Goal: Task Accomplishment & Management: Complete application form

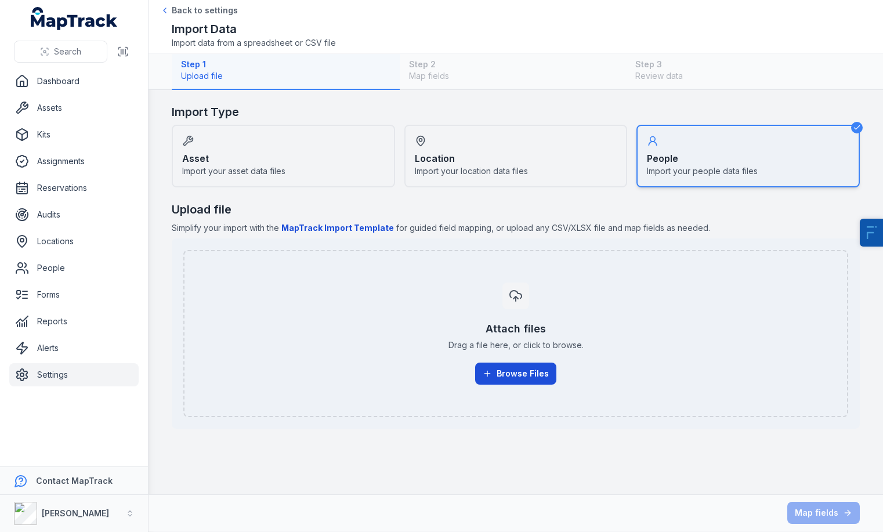
click at [511, 379] on button "Browse Files" at bounding box center [515, 373] width 81 height 22
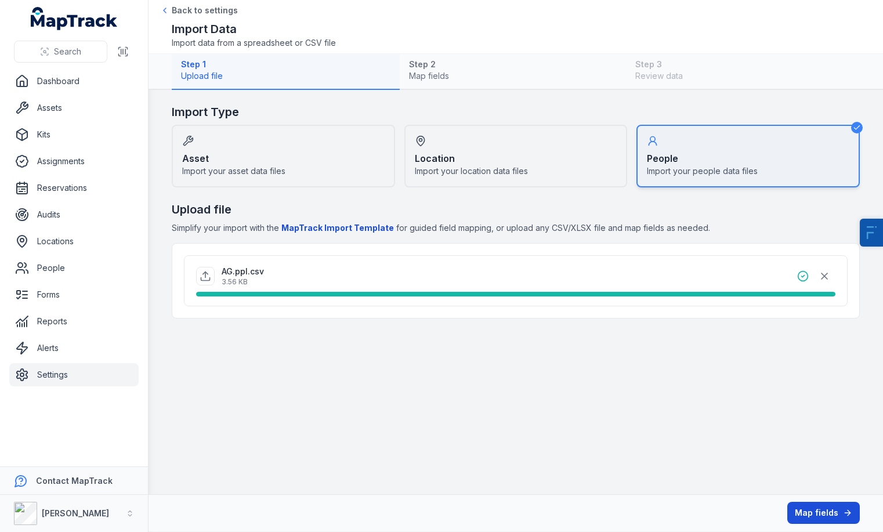
click at [815, 510] on button "Map fields" at bounding box center [823, 513] width 72 height 22
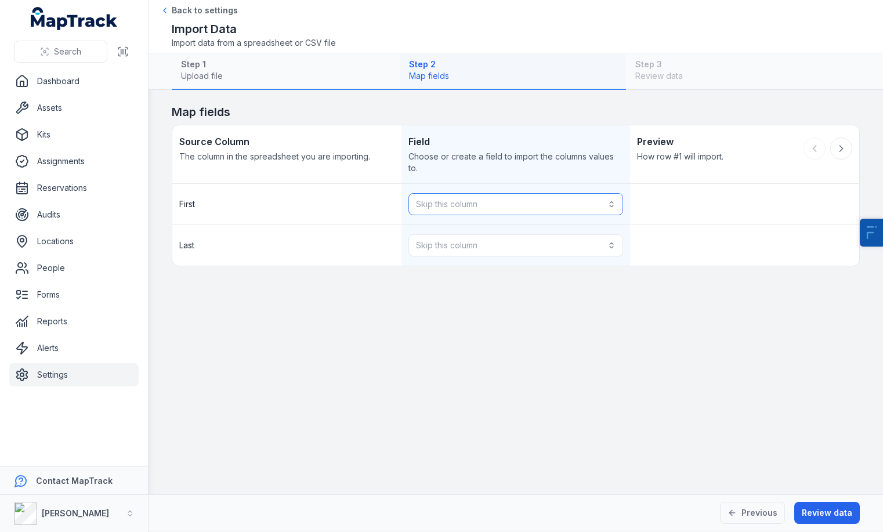
click at [560, 200] on button "Skip this column" at bounding box center [515, 204] width 215 height 22
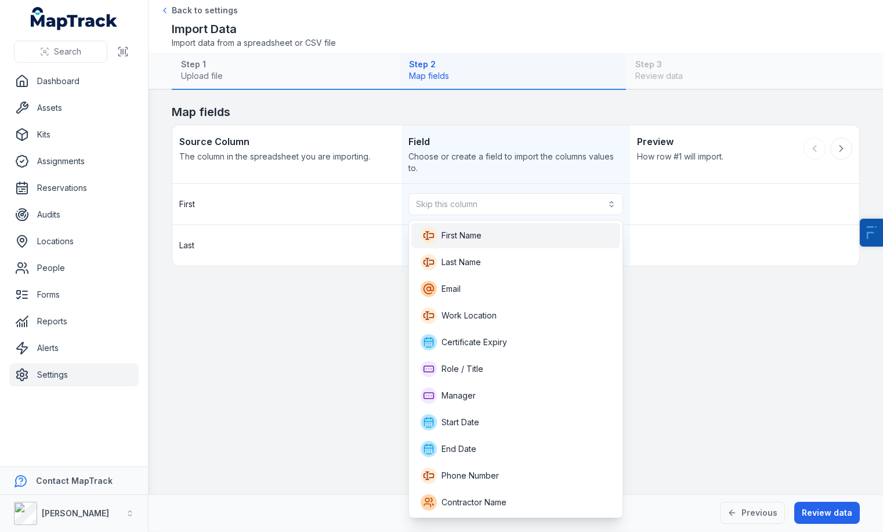
click at [526, 236] on div "First Name" at bounding box center [515, 235] width 191 height 16
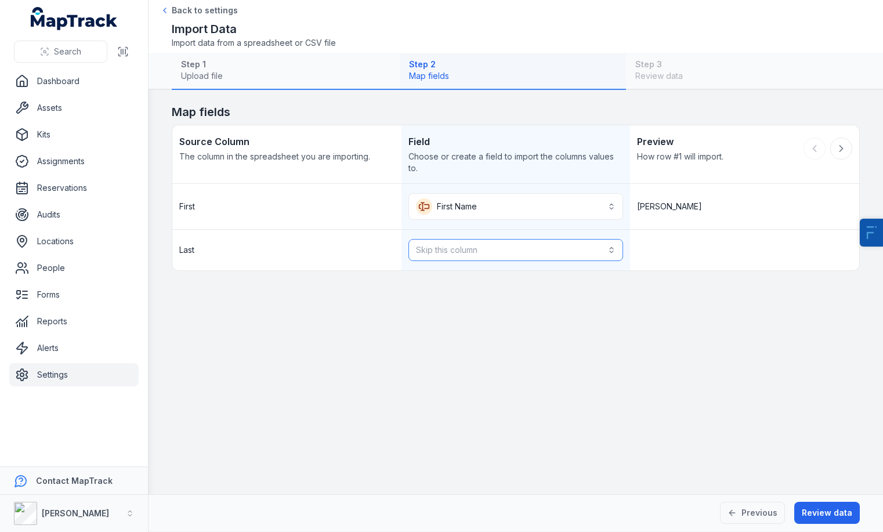
click at [493, 256] on button "Skip this column" at bounding box center [515, 250] width 215 height 22
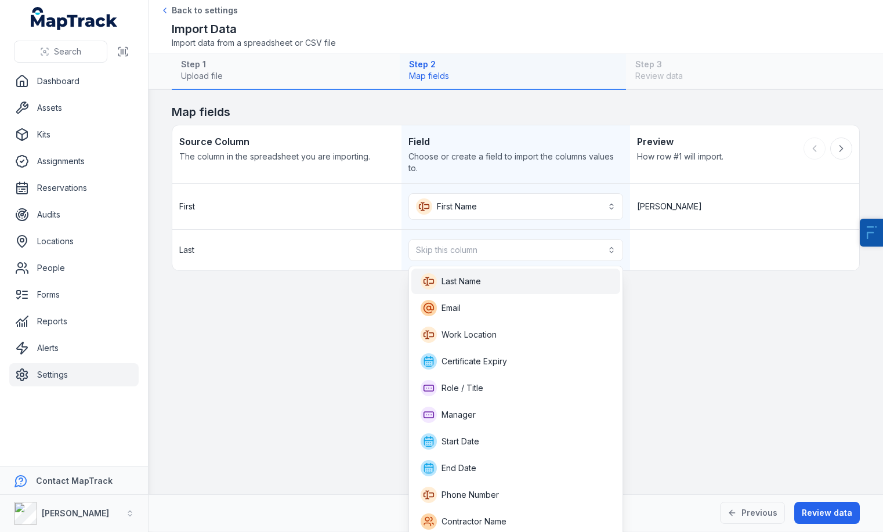
click at [480, 284] on span "Last Name" at bounding box center [460, 281] width 39 height 12
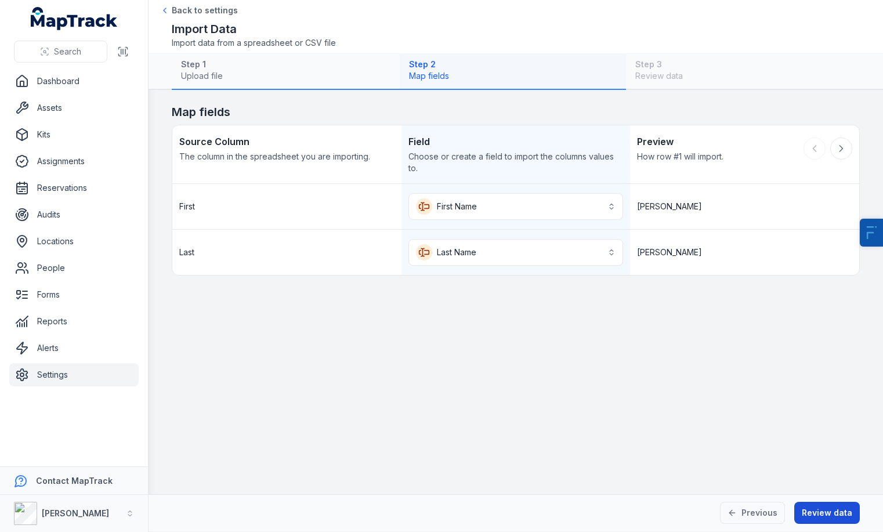
click at [824, 510] on button "Review data" at bounding box center [827, 513] width 66 height 22
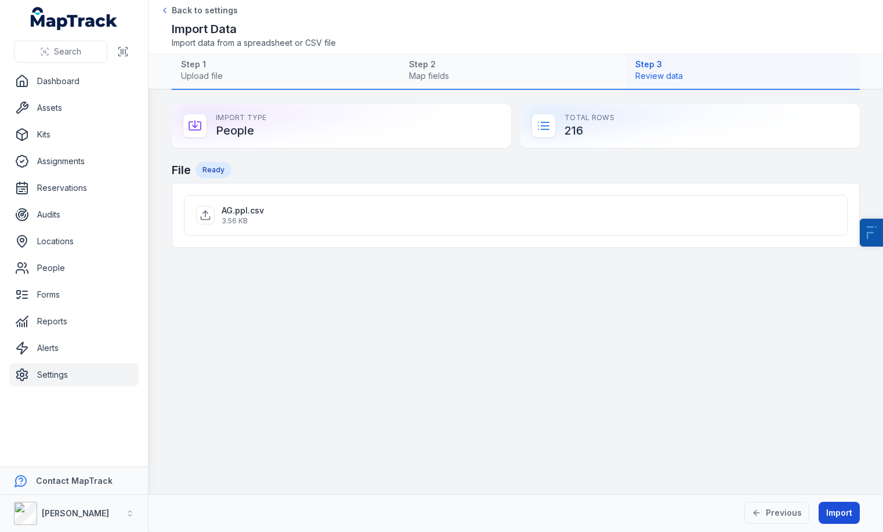
click at [824, 510] on button "Import" at bounding box center [838, 513] width 41 height 22
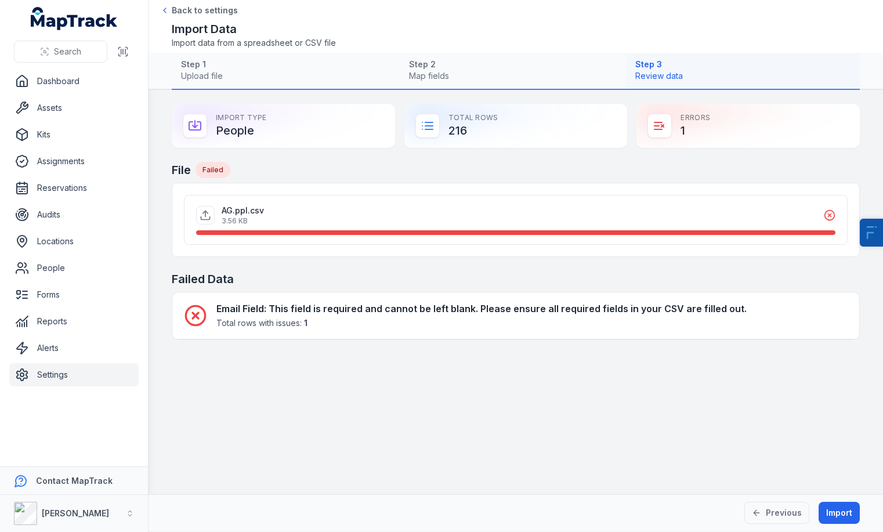
click at [128, 440] on nav "Dashboard Assets Kits Assignments Reservations Audits Locations People Forms Re…" at bounding box center [74, 268] width 148 height 397
click at [296, 144] on div "Import Type People" at bounding box center [283, 126] width 223 height 44
click at [69, 258] on link "People" at bounding box center [73, 267] width 129 height 23
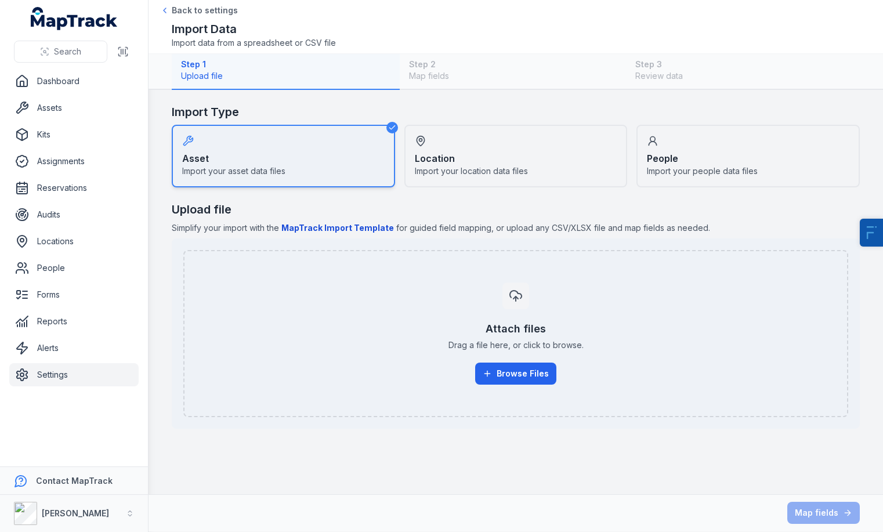
click at [754, 186] on div "People Import your people data files" at bounding box center [747, 156] width 223 height 63
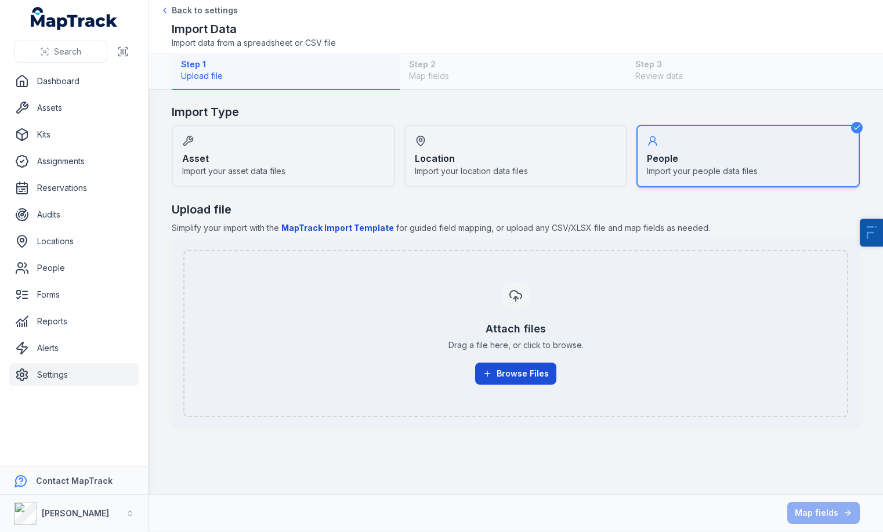
click at [507, 364] on button "Browse Files" at bounding box center [515, 373] width 81 height 22
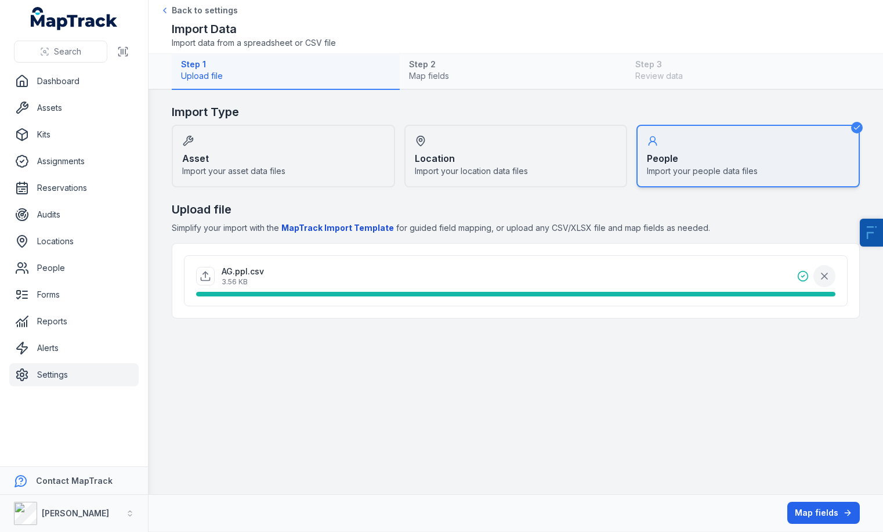
click at [823, 270] on button "button" at bounding box center [824, 276] width 22 height 22
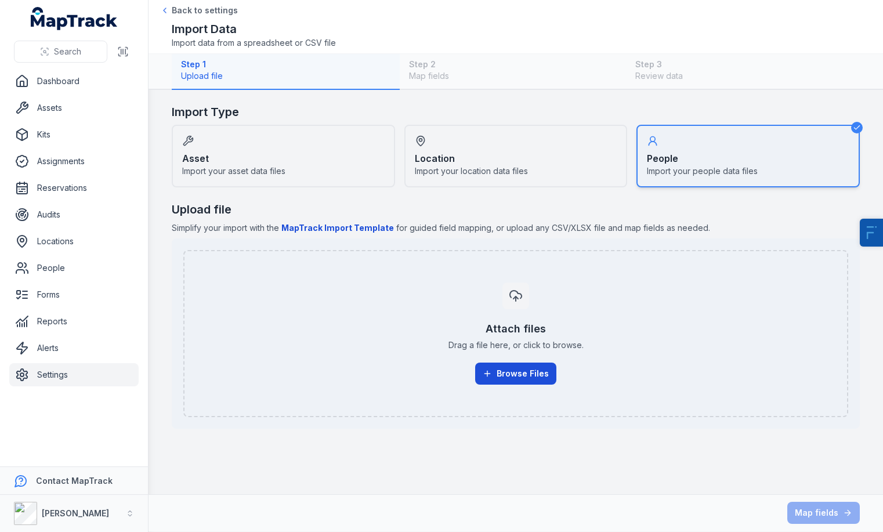
click at [520, 372] on button "Browse Files" at bounding box center [515, 373] width 81 height 22
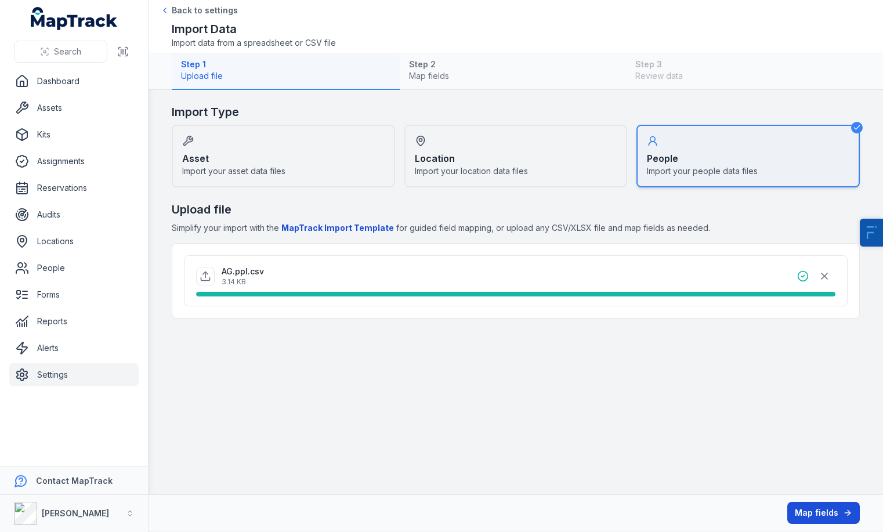
click at [829, 517] on button "Map fields" at bounding box center [823, 513] width 72 height 22
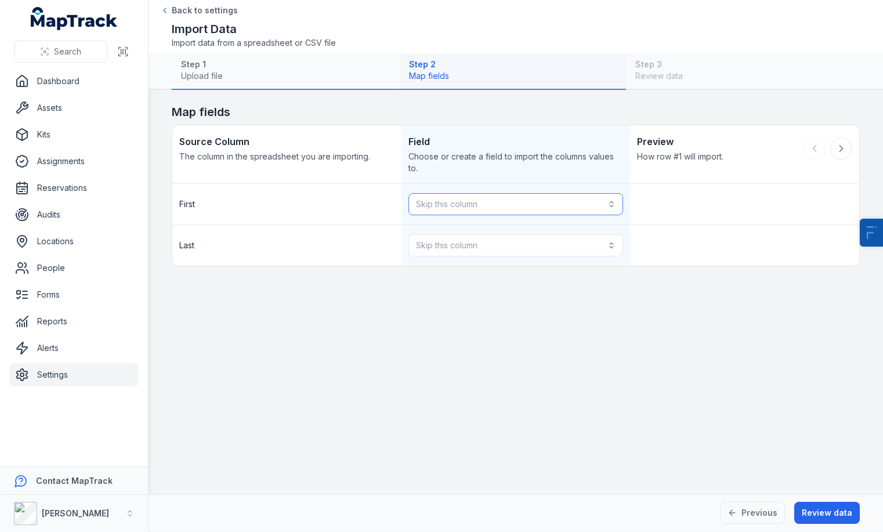
click at [468, 201] on button "Skip this column" at bounding box center [515, 204] width 215 height 22
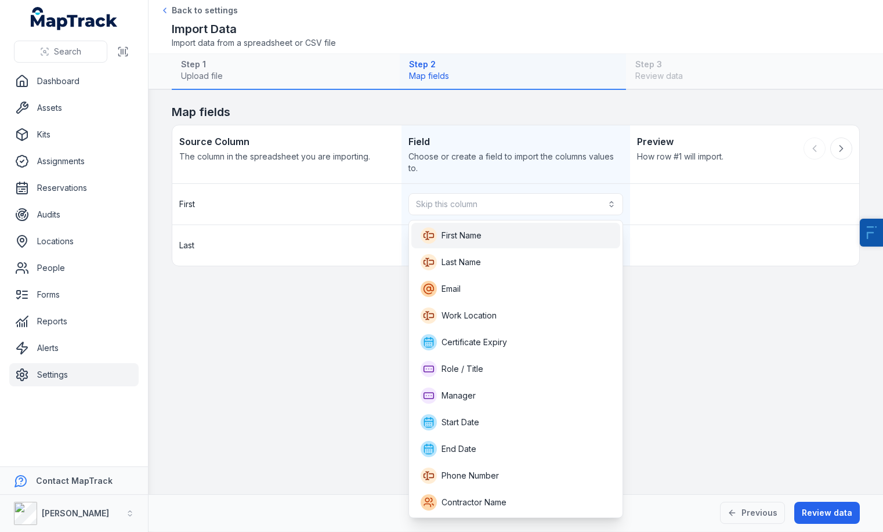
click at [467, 234] on span "First Name" at bounding box center [461, 236] width 40 height 12
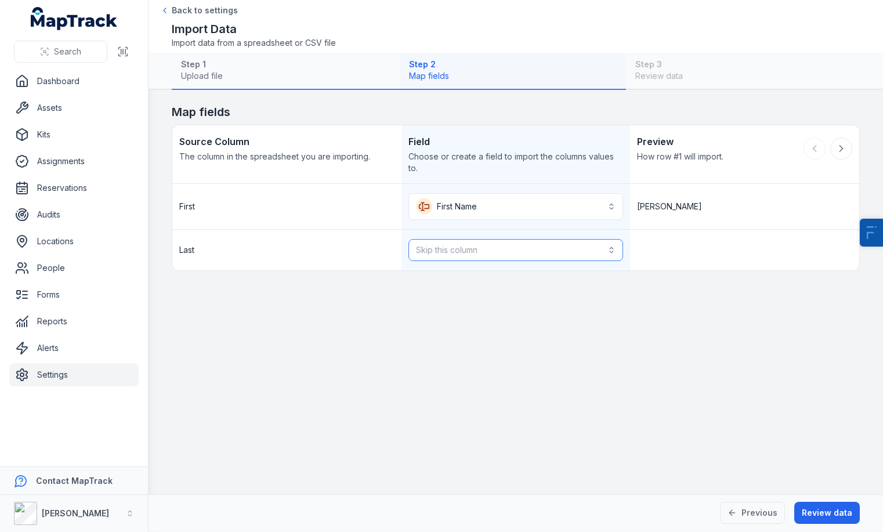
click at [470, 245] on button "Skip this column" at bounding box center [515, 250] width 215 height 22
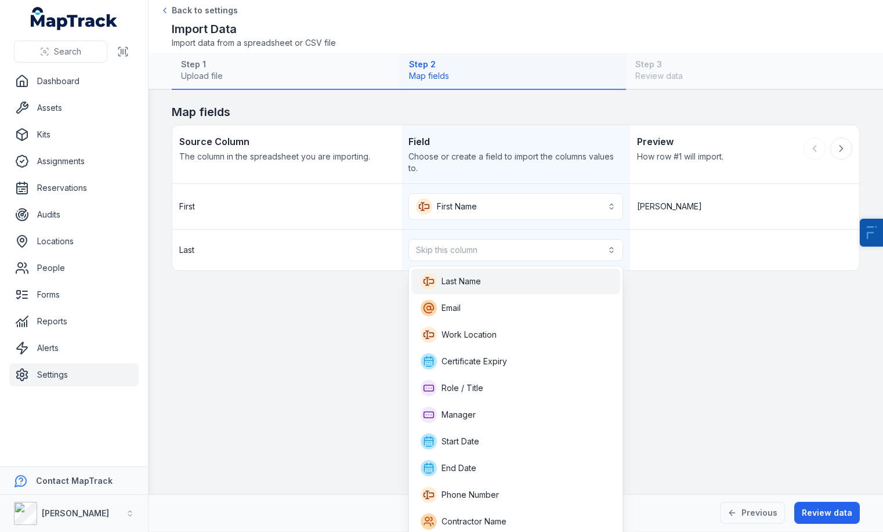
click at [469, 278] on span "Last Name" at bounding box center [460, 281] width 39 height 12
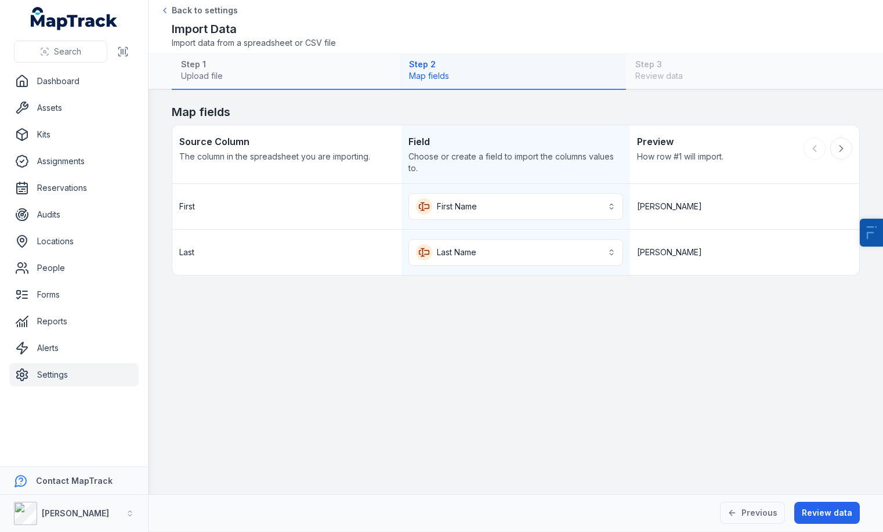
click at [859, 524] on div "Previous Review data" at bounding box center [515, 512] width 734 height 37
click at [839, 518] on button "Review data" at bounding box center [827, 513] width 66 height 22
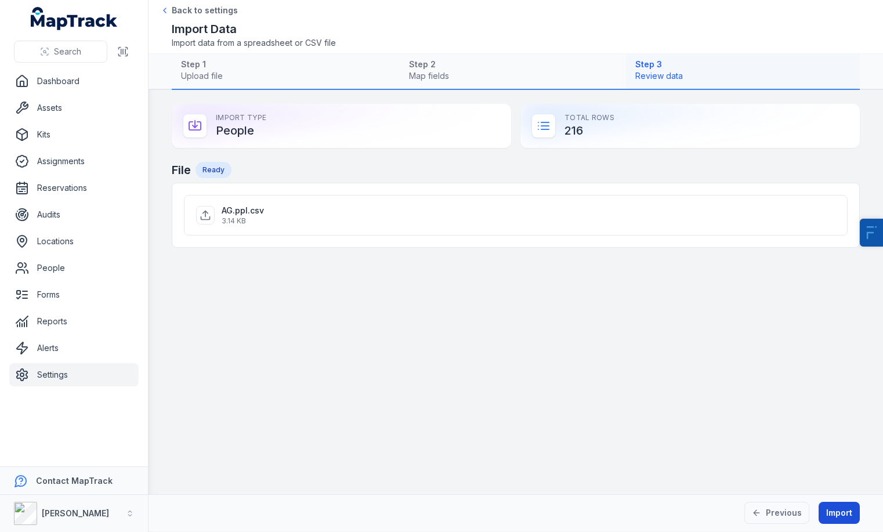
click at [839, 518] on button "Import" at bounding box center [838, 513] width 41 height 22
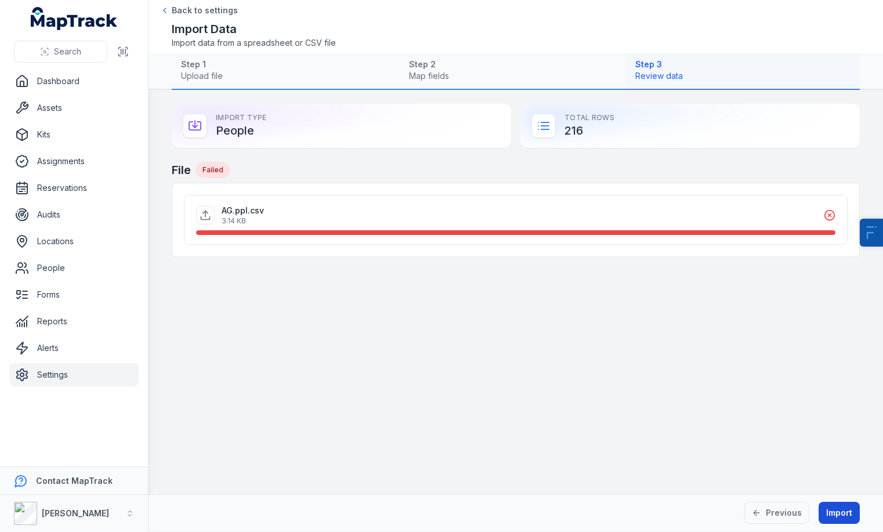
click at [839, 518] on button "Import" at bounding box center [838, 513] width 41 height 22
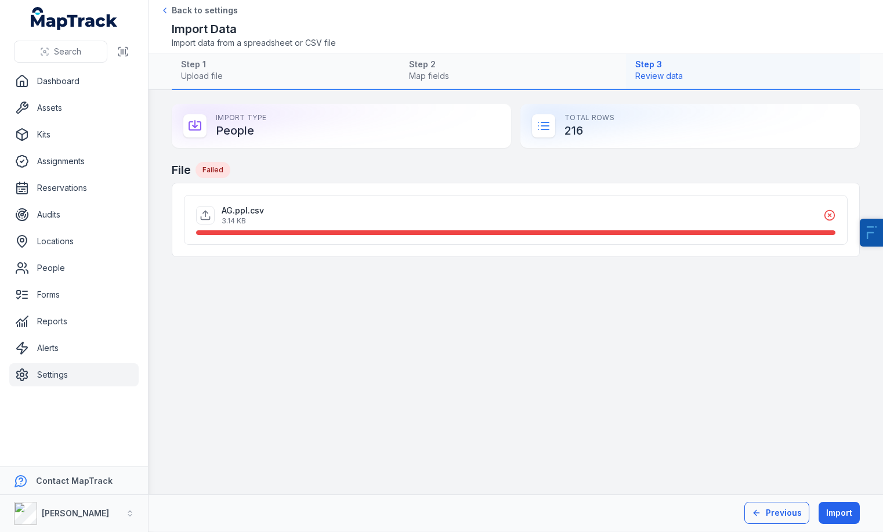
click at [764, 514] on button "Previous" at bounding box center [776, 513] width 65 height 22
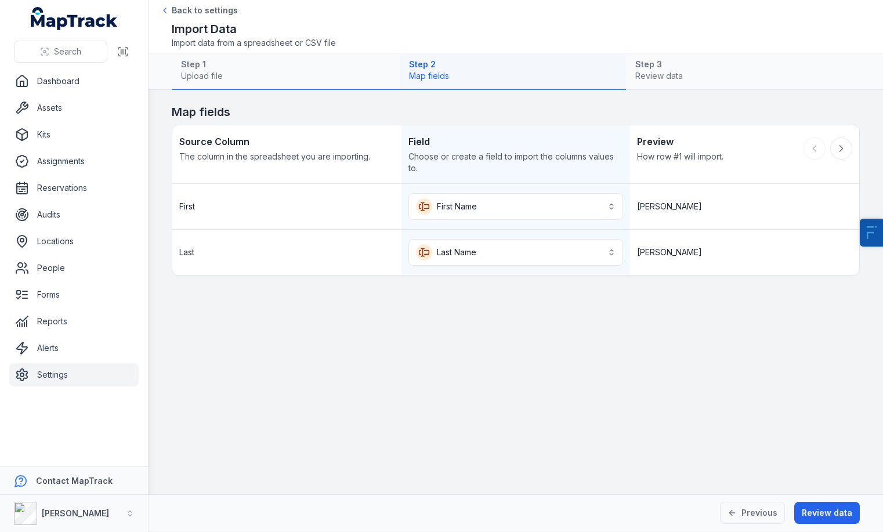
click at [874, 162] on main "**********" at bounding box center [515, 292] width 734 height 404
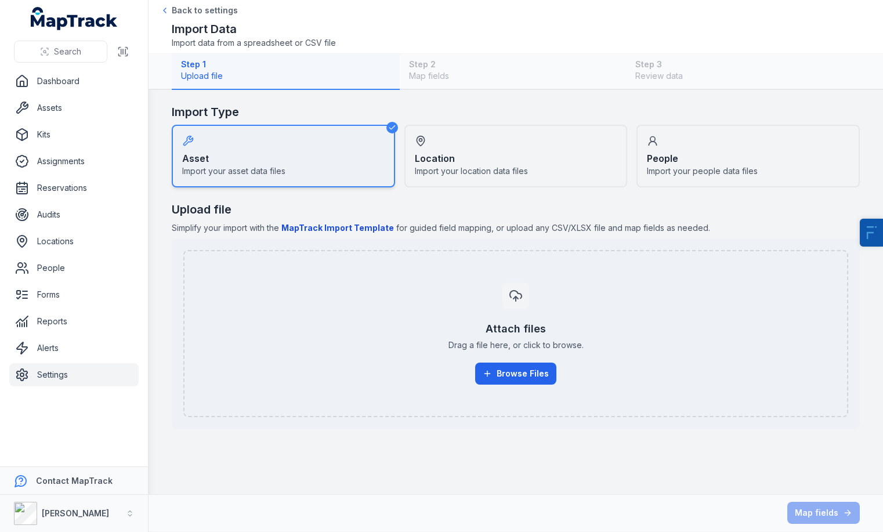
click at [694, 158] on div "People Import your people data files" at bounding box center [747, 156] width 223 height 63
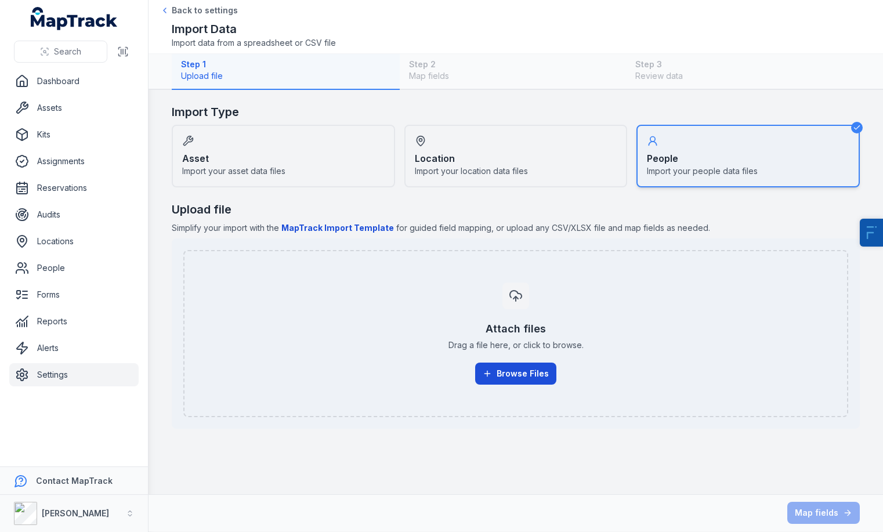
click at [499, 383] on button "Browse Files" at bounding box center [515, 373] width 81 height 22
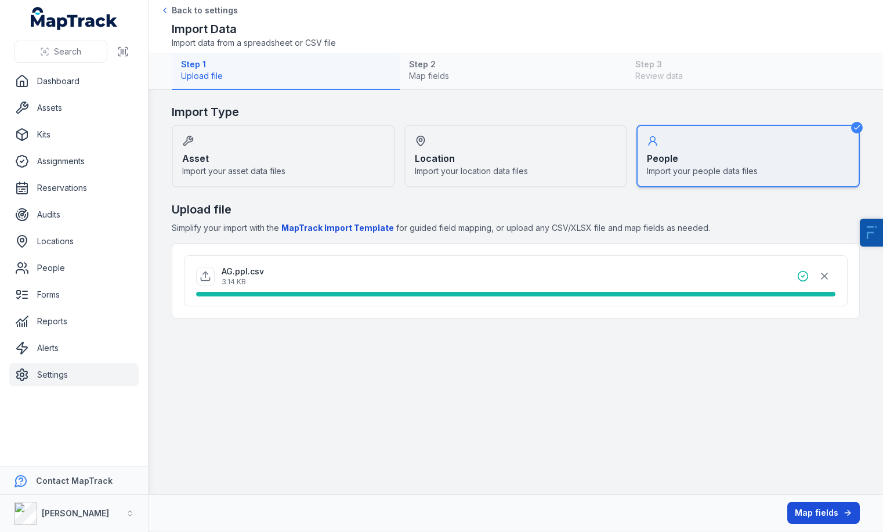
click at [819, 510] on button "Map fields" at bounding box center [823, 513] width 72 height 22
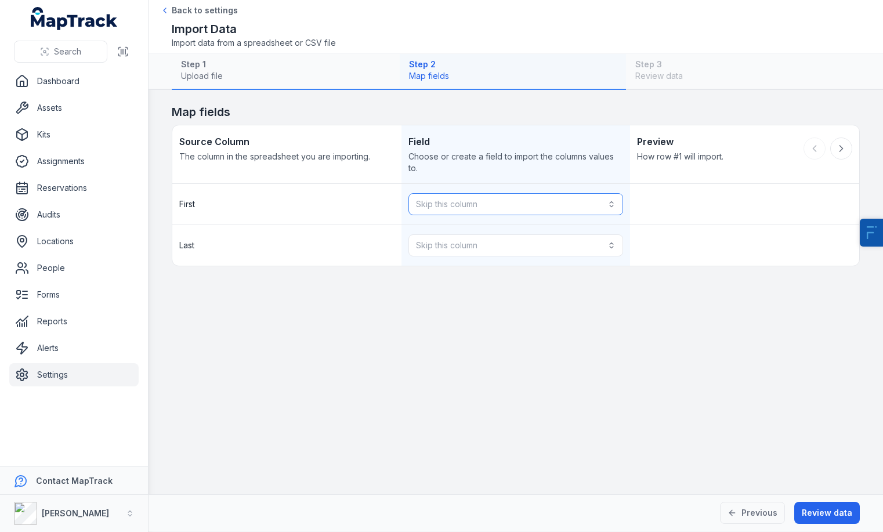
click at [441, 199] on button "Skip this column" at bounding box center [515, 204] width 215 height 22
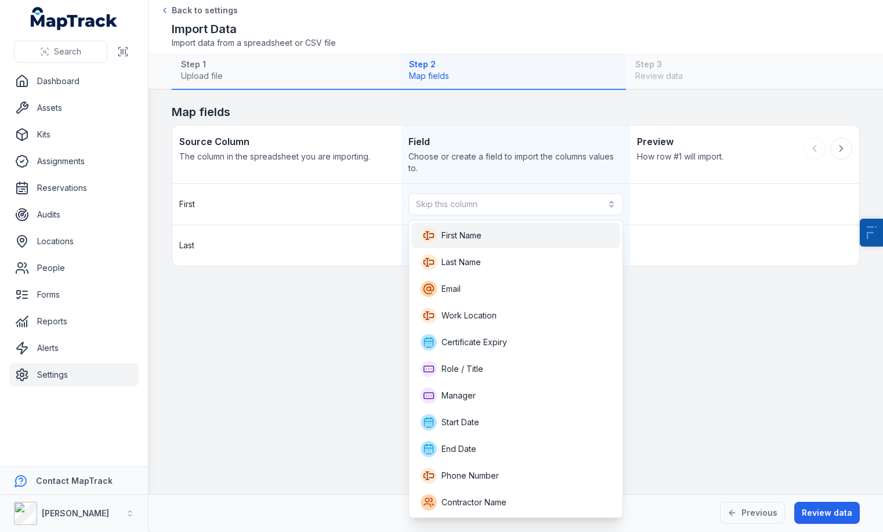
click at [452, 237] on span "First Name" at bounding box center [461, 236] width 40 height 12
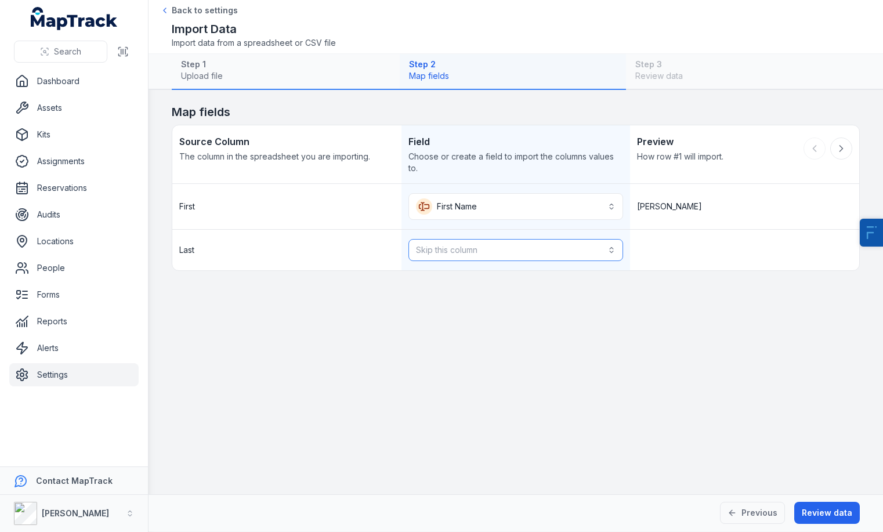
click at [453, 244] on button "Skip this column" at bounding box center [515, 250] width 215 height 22
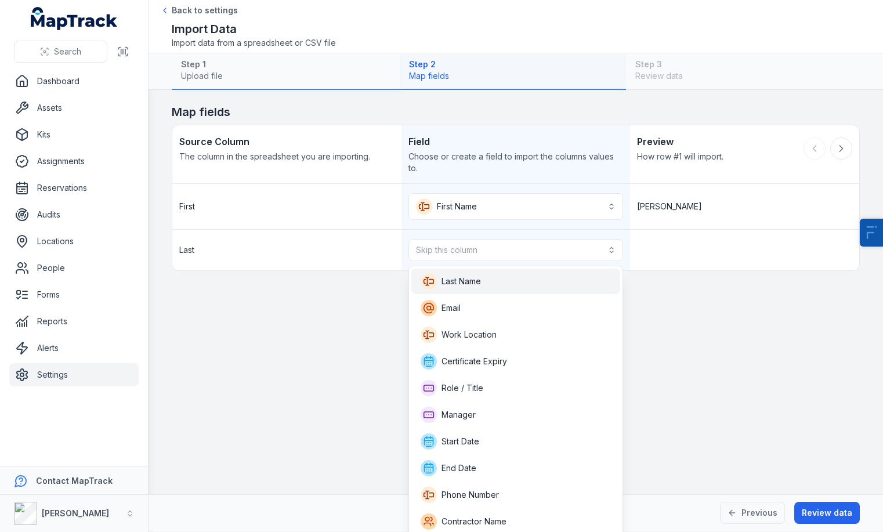
click at [453, 274] on span "Last Name" at bounding box center [450, 281] width 60 height 16
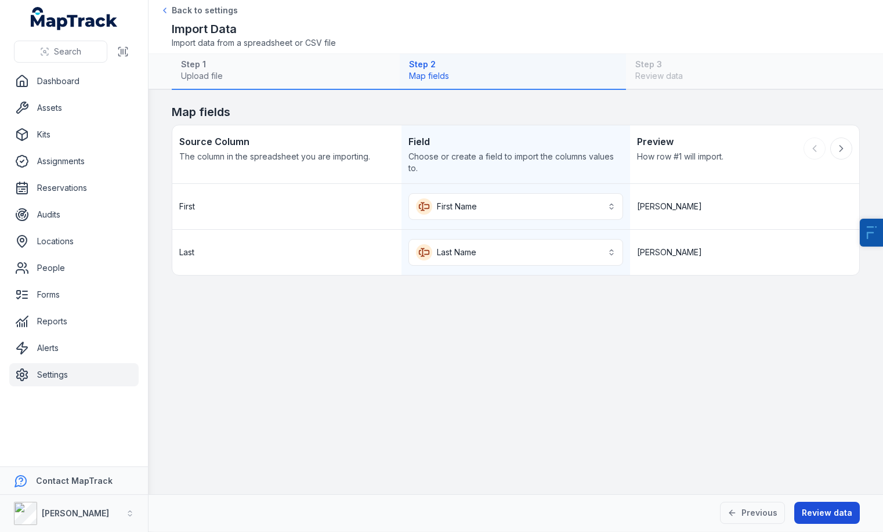
click at [814, 505] on button "Review data" at bounding box center [827, 513] width 66 height 22
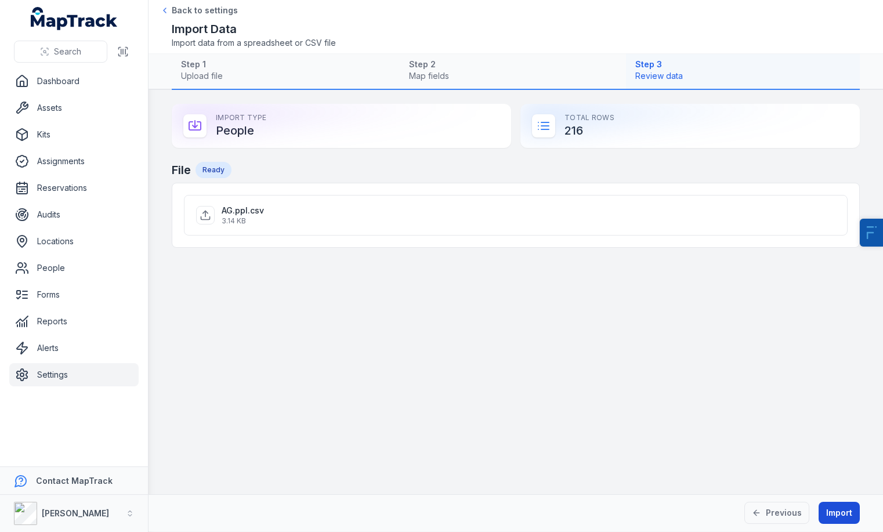
click at [831, 511] on button "Import" at bounding box center [838, 513] width 41 height 22
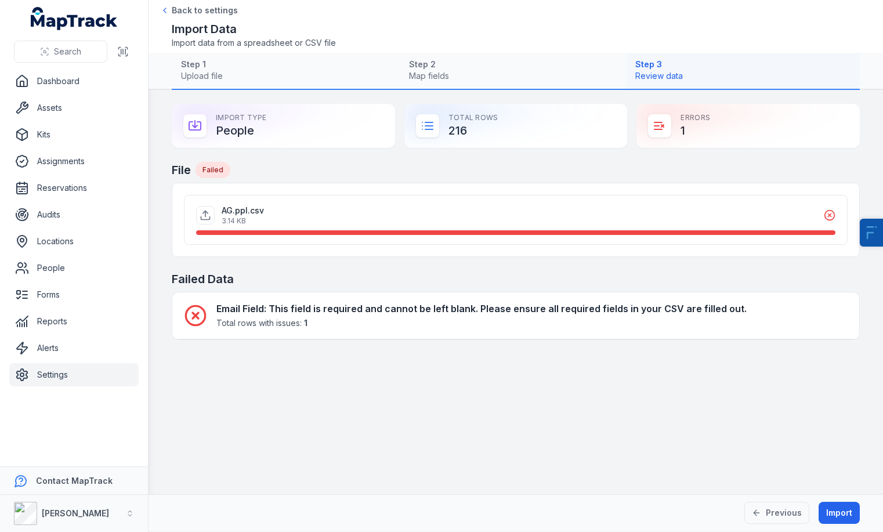
click at [687, 310] on h4 "Email Field : This field is required and cannot be left blank. Please ensure al…" at bounding box center [481, 309] width 530 height 14
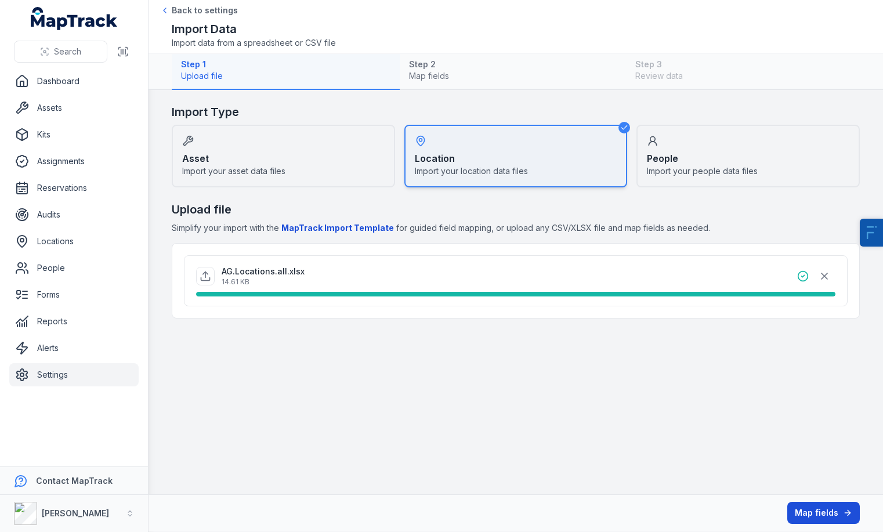
click at [819, 507] on button "Map fields" at bounding box center [823, 513] width 72 height 22
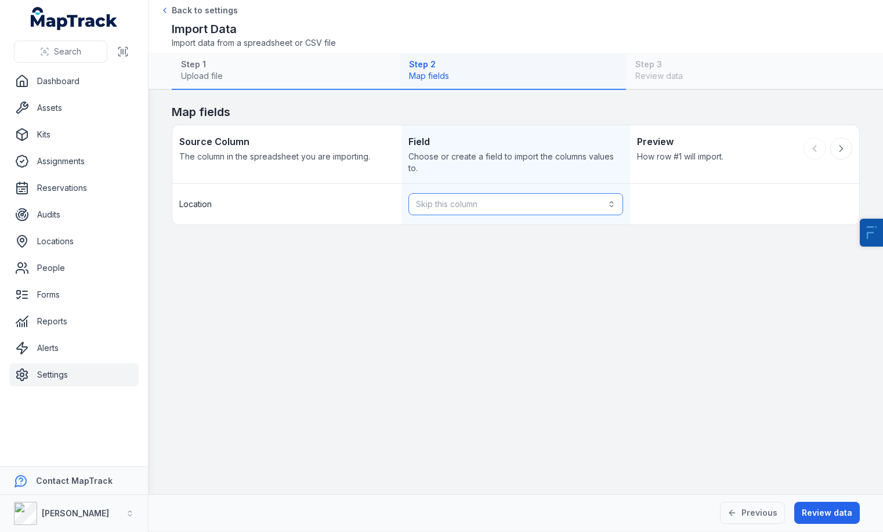
click at [500, 208] on button "Skip this column" at bounding box center [515, 204] width 215 height 22
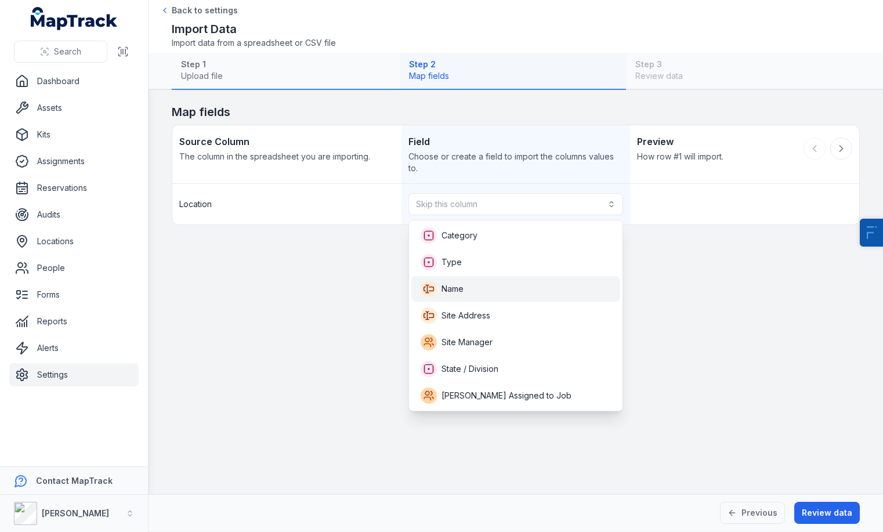
click at [480, 291] on div "Name" at bounding box center [515, 289] width 191 height 16
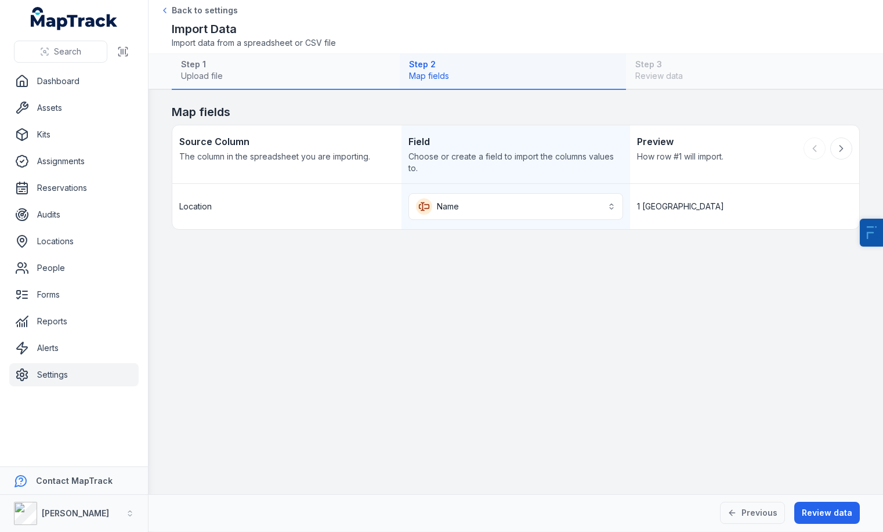
click at [480, 291] on main "Map fields Source Column The column in the spreadsheet you are importing. Field…" at bounding box center [515, 292] width 734 height 404
click at [75, 244] on link "Locations" at bounding box center [73, 241] width 129 height 23
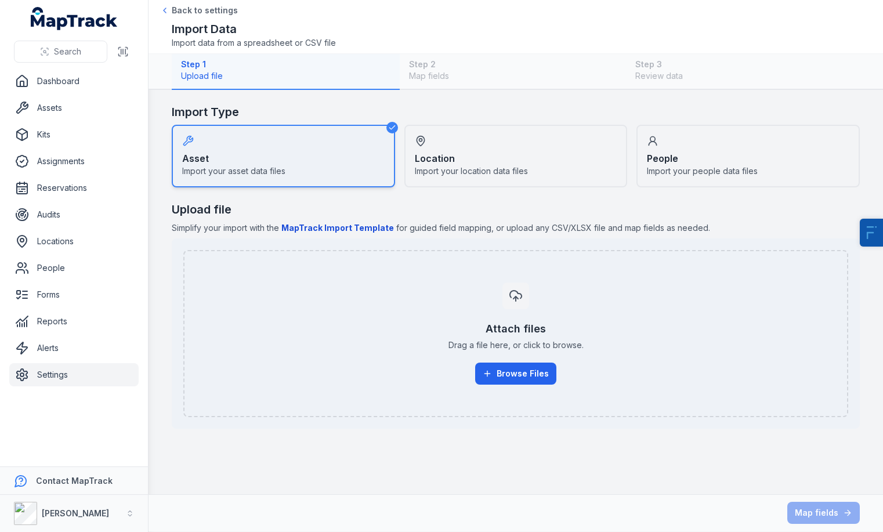
click at [514, 179] on div "Location Import your location data files" at bounding box center [515, 156] width 223 height 63
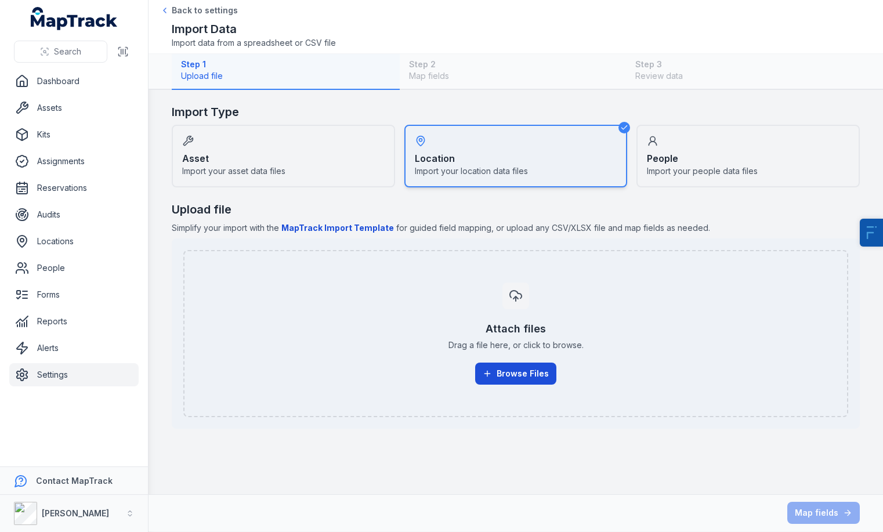
click at [507, 375] on button "Browse Files" at bounding box center [515, 373] width 81 height 22
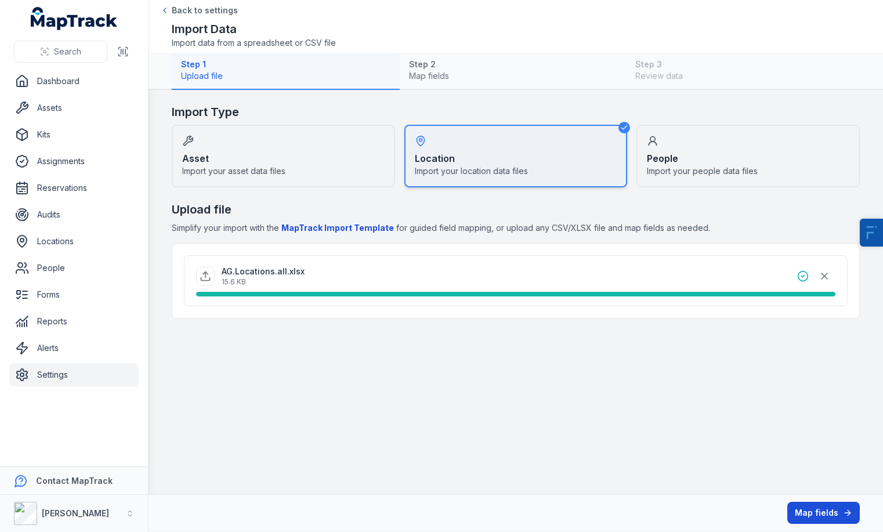
click at [807, 509] on button "Map fields" at bounding box center [823, 513] width 72 height 22
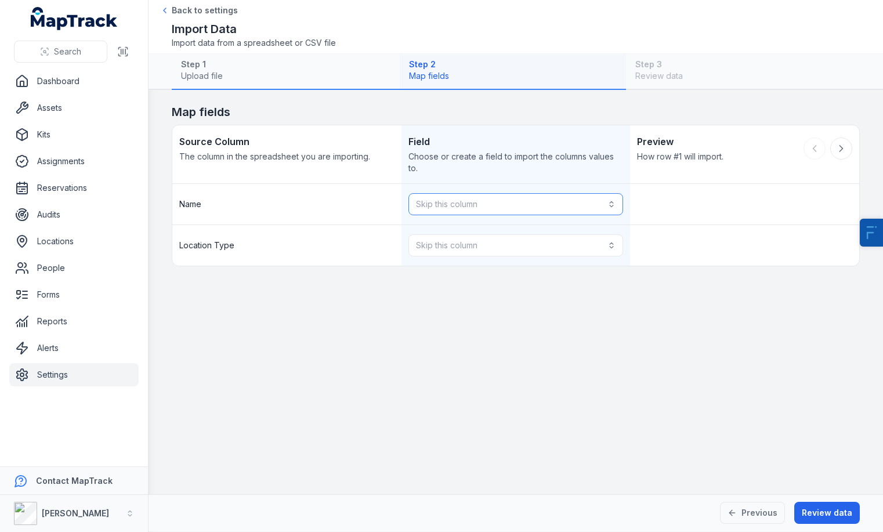
click at [448, 206] on button "Skip this column" at bounding box center [515, 204] width 215 height 22
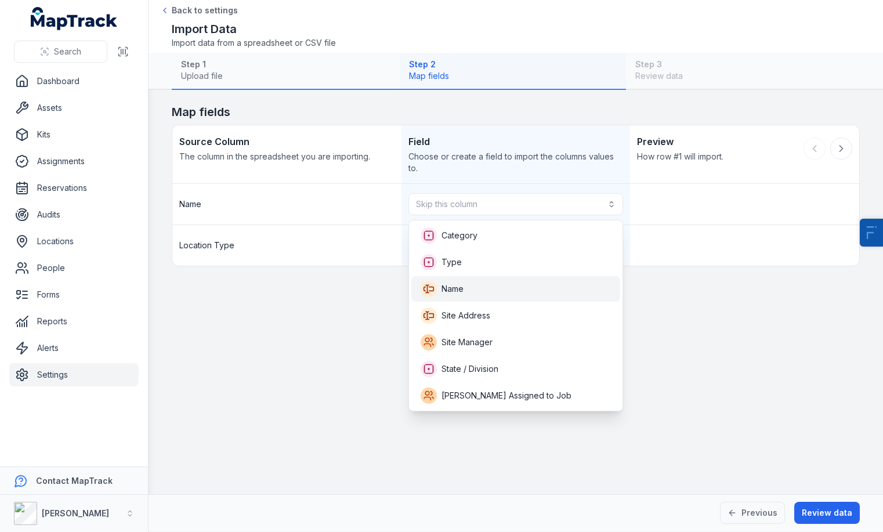
click at [440, 282] on span "Name" at bounding box center [441, 289] width 43 height 16
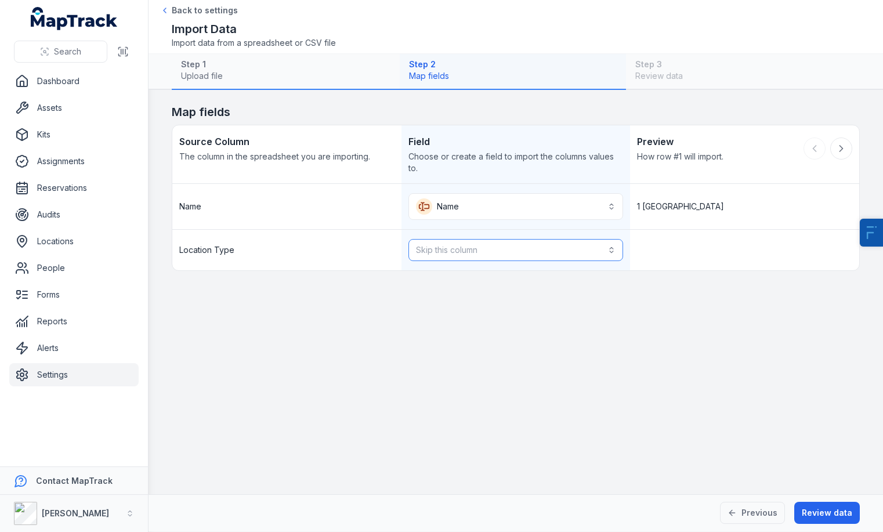
click at [447, 244] on button "Skip this column" at bounding box center [515, 250] width 215 height 22
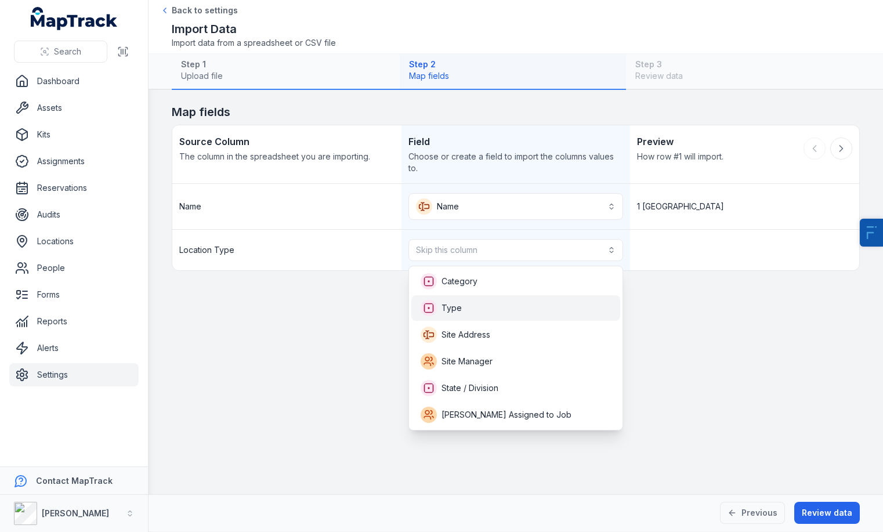
click at [451, 304] on span "Type" at bounding box center [451, 308] width 20 height 12
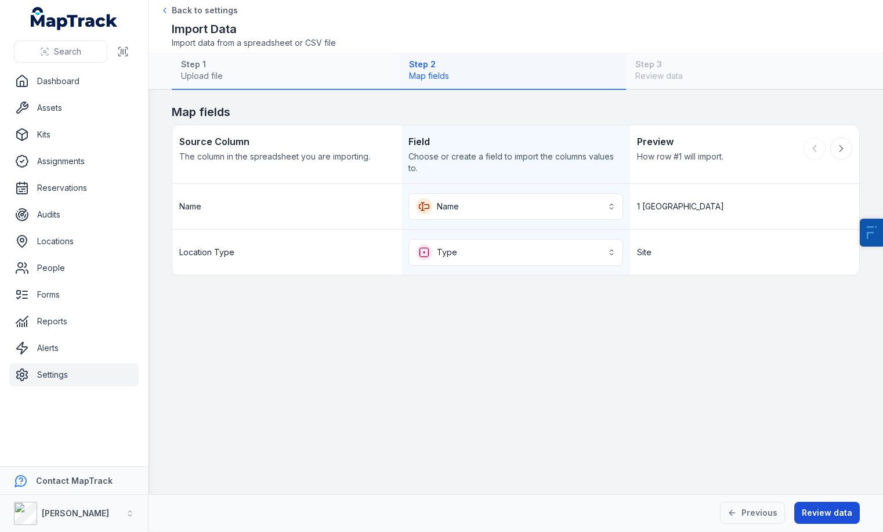
click at [833, 510] on button "Review data" at bounding box center [827, 513] width 66 height 22
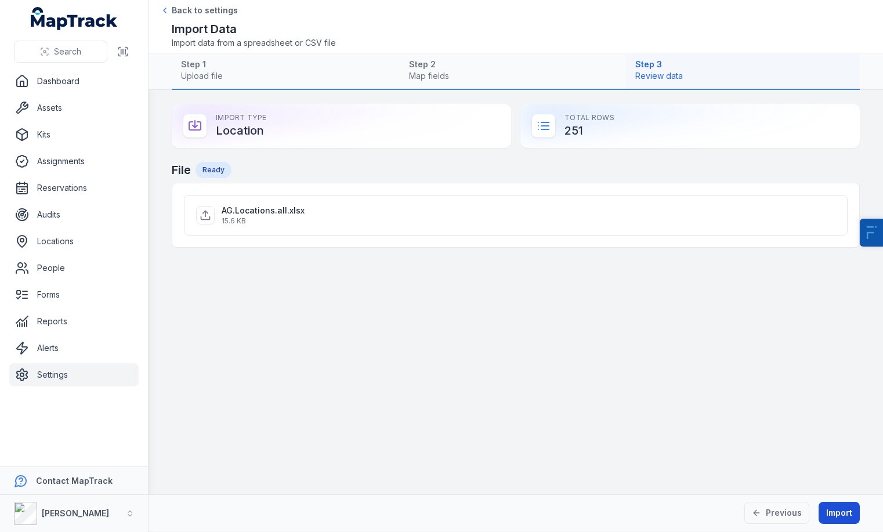
click at [833, 510] on button "Import" at bounding box center [838, 513] width 41 height 22
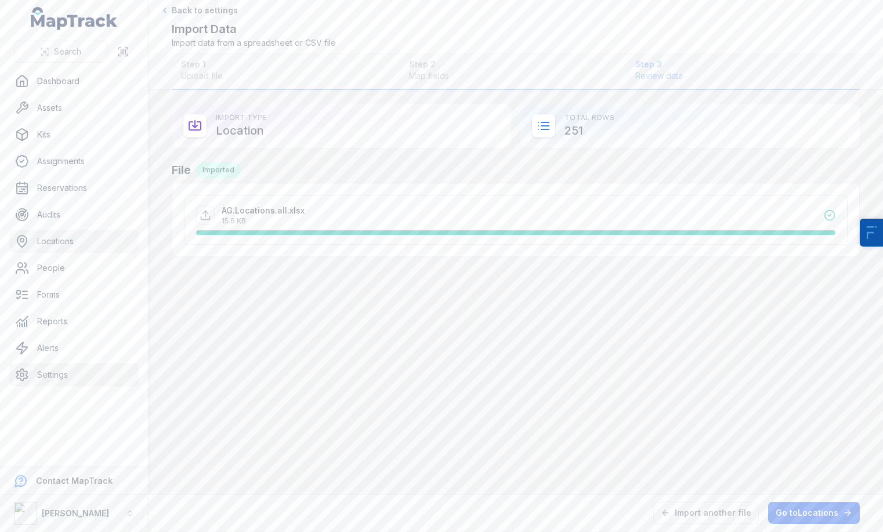
click at [81, 242] on link "Locations" at bounding box center [73, 241] width 129 height 23
click at [51, 366] on link "Settings" at bounding box center [73, 374] width 129 height 23
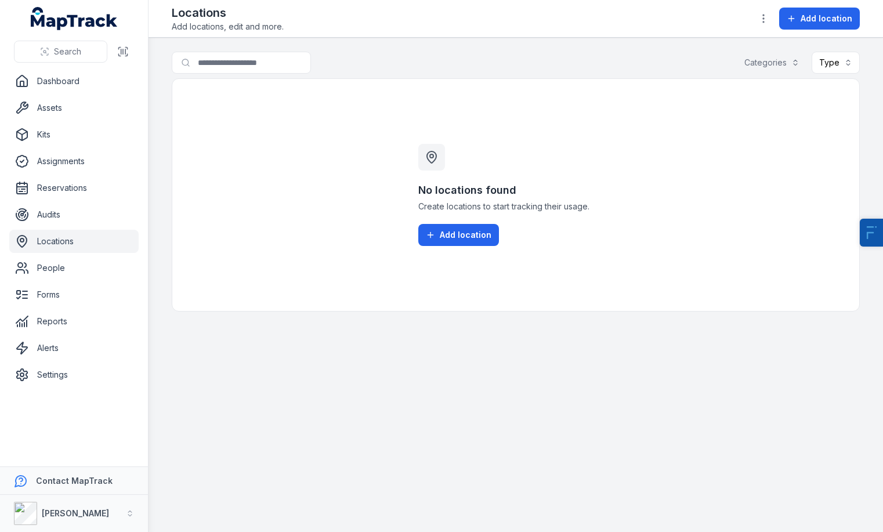
click at [80, 248] on link "Locations" at bounding box center [73, 241] width 129 height 23
click at [456, 233] on span "Add location" at bounding box center [466, 235] width 52 height 12
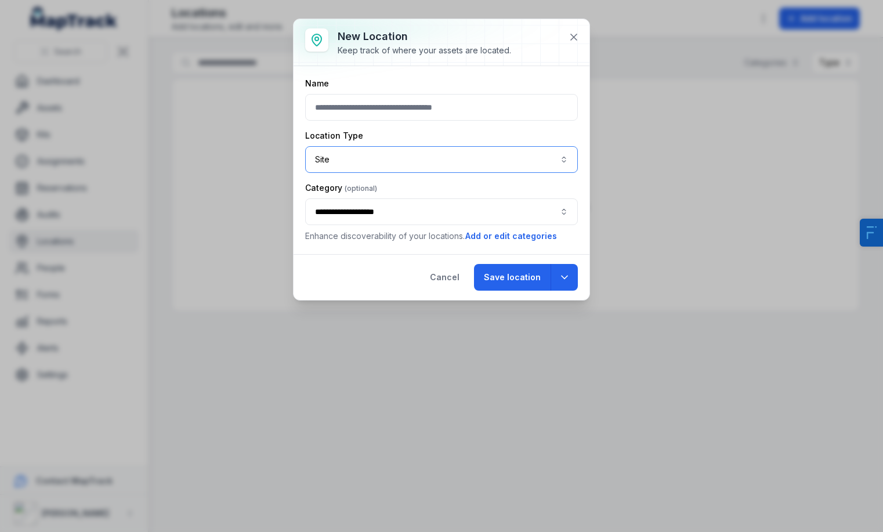
click at [405, 151] on button "Site ****" at bounding box center [441, 159] width 273 height 27
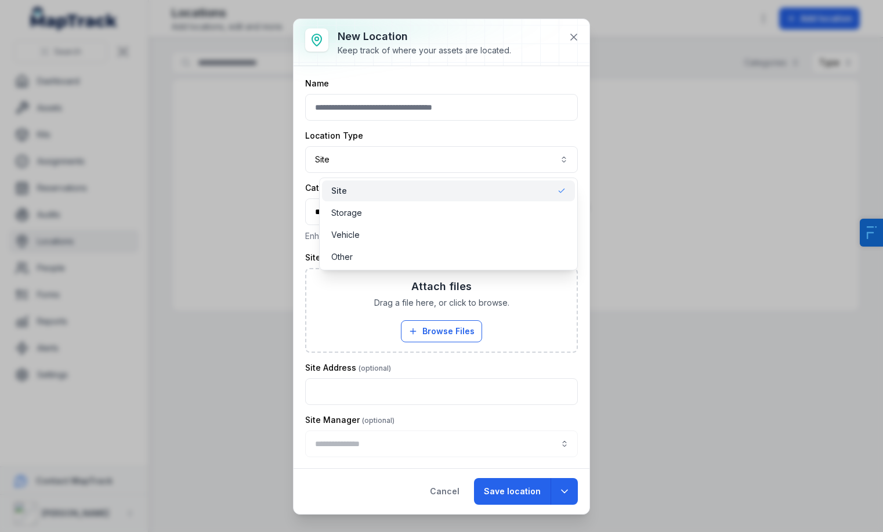
click at [356, 305] on div "Attach files Drag a file here, or click to browse. Browse Files Take Photos" at bounding box center [441, 310] width 270 height 82
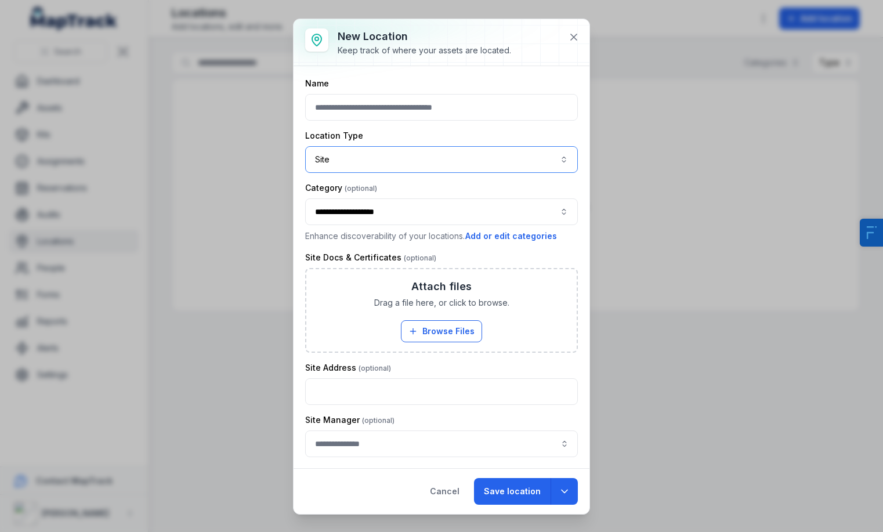
click at [383, 210] on button "**********" at bounding box center [441, 211] width 273 height 27
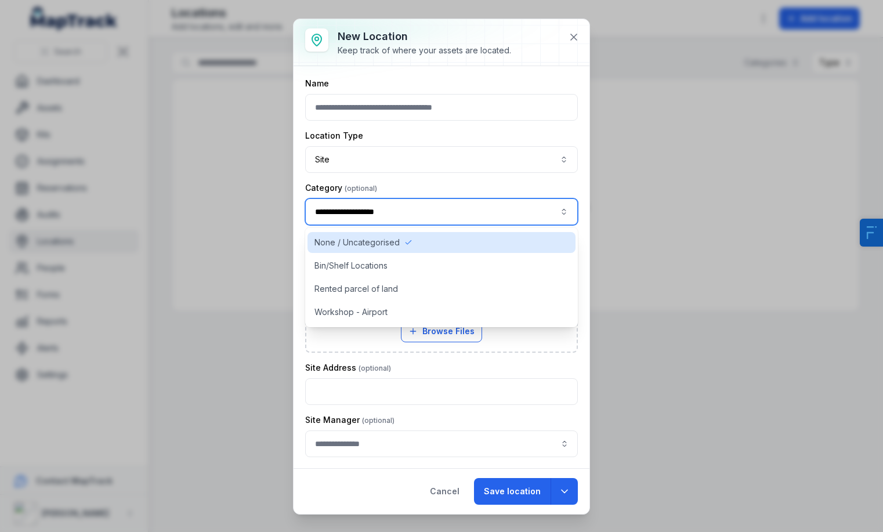
click at [387, 175] on div "**********" at bounding box center [441, 375] width 273 height 594
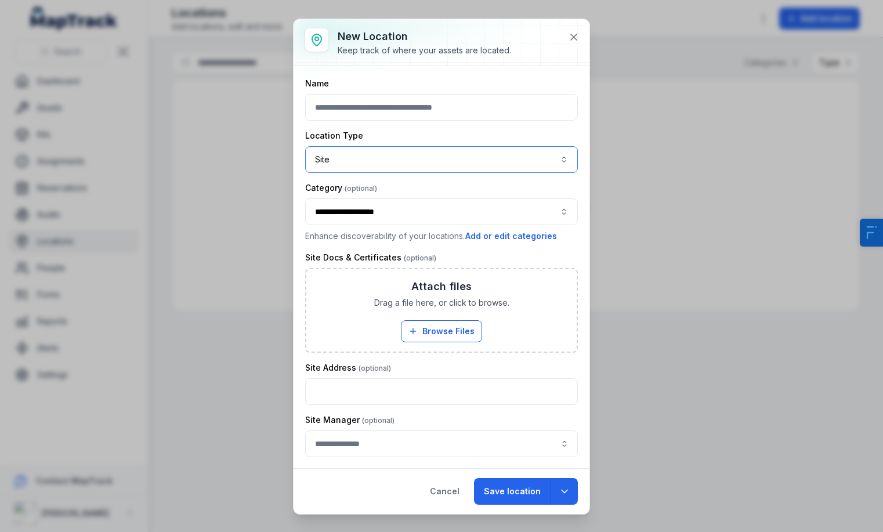
click at [397, 161] on button "Site ****" at bounding box center [441, 159] width 273 height 27
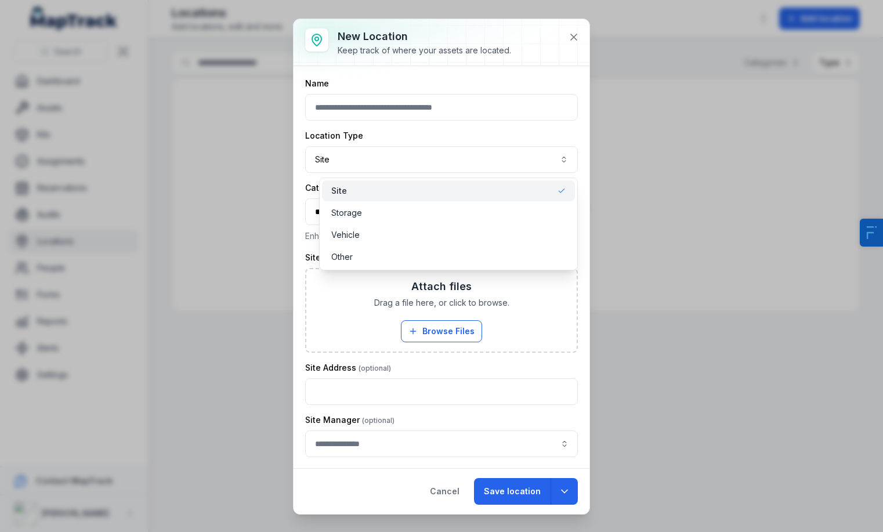
click at [578, 35] on div "**********" at bounding box center [441, 266] width 296 height 495
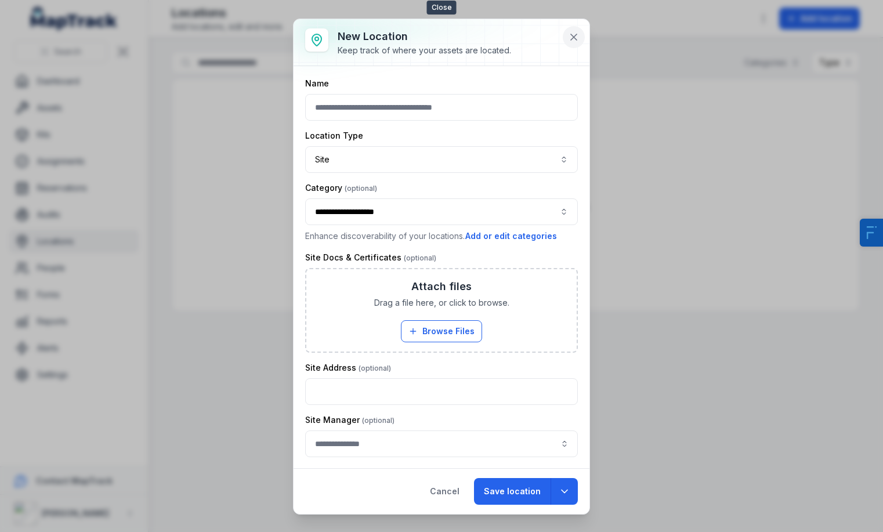
click at [578, 34] on icon at bounding box center [574, 37] width 12 height 12
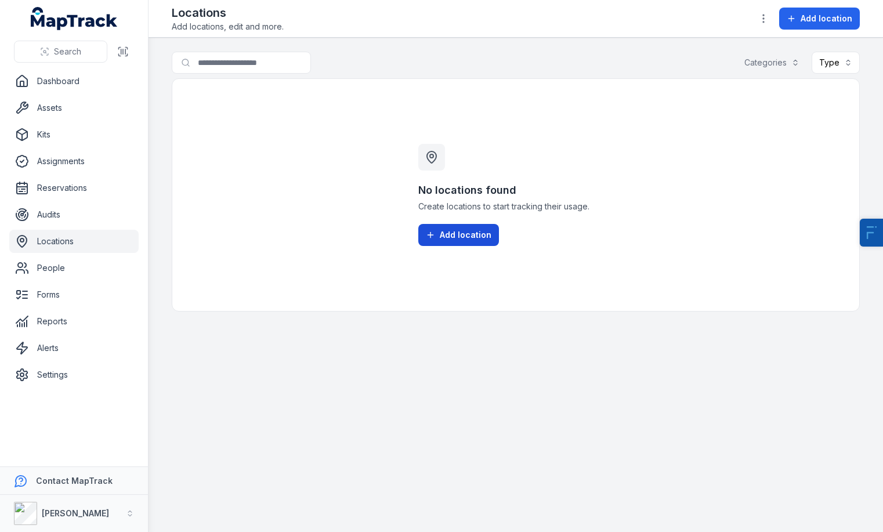
click at [446, 227] on button "Add location" at bounding box center [458, 235] width 81 height 22
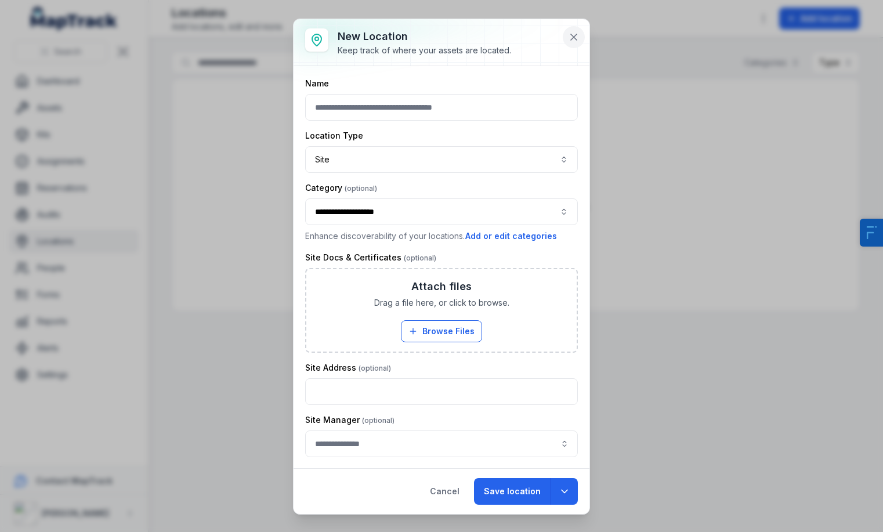
click at [578, 32] on icon at bounding box center [574, 37] width 12 height 12
